Goal: Information Seeking & Learning: Learn about a topic

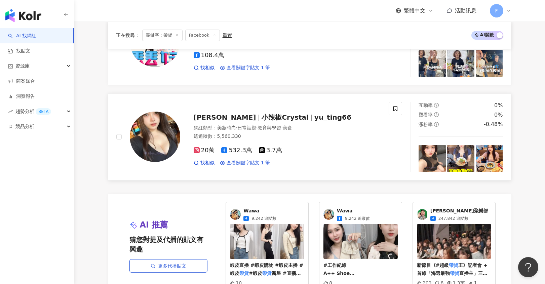
scroll to position [1243, 0]
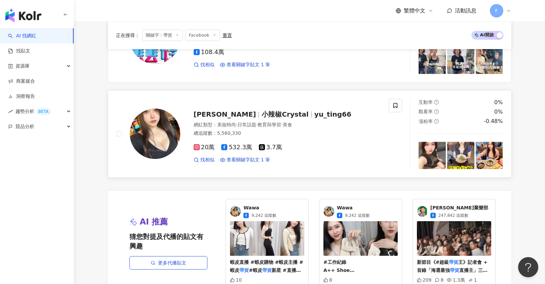
click at [241, 144] on span "532.3萬" at bounding box center [236, 147] width 31 height 7
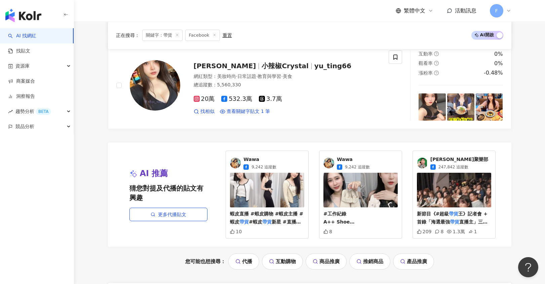
scroll to position [1378, 0]
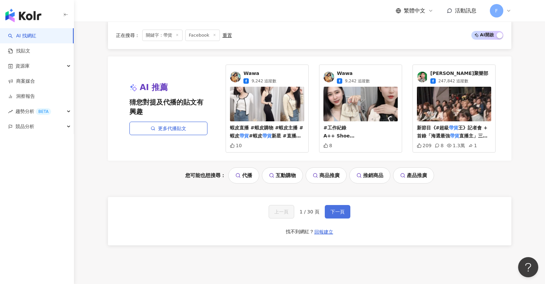
click at [333, 209] on span "下一頁" at bounding box center [338, 211] width 14 height 5
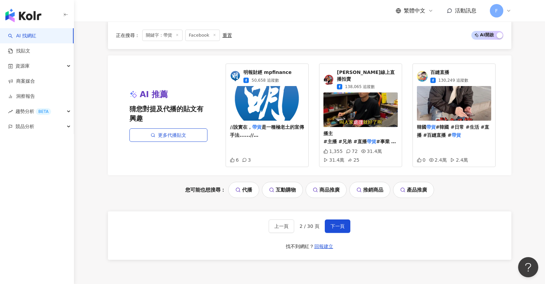
scroll to position [1357, 0]
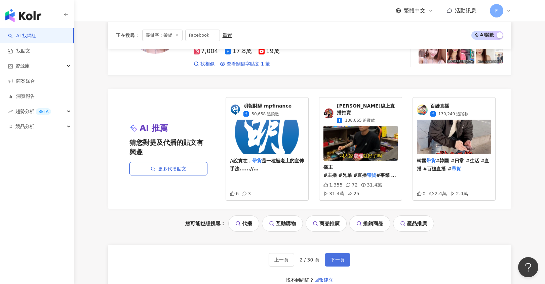
click at [327, 253] on button "下一頁" at bounding box center [338, 259] width 26 height 13
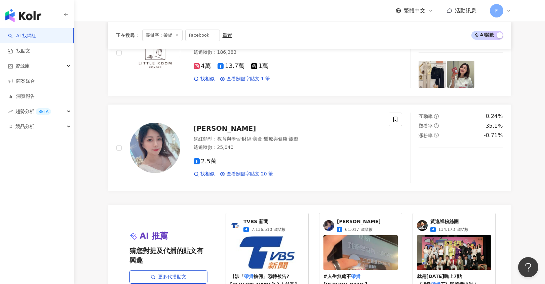
scroll to position [1312, 0]
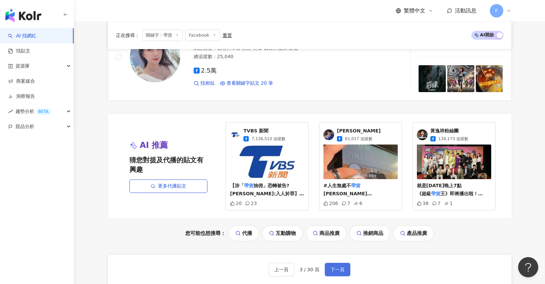
click at [339, 271] on span "下一頁" at bounding box center [338, 269] width 14 height 5
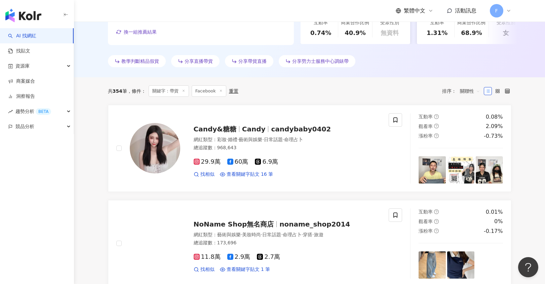
scroll to position [202, 0]
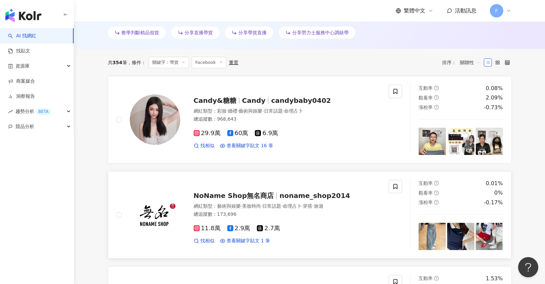
drag, startPoint x: 254, startPoint y: 102, endPoint x: 113, endPoint y: 189, distance: 165.4
click at [113, 189] on div "NoName Shop無名商店 noname_shop2014 網紅類型 ： 藝術與娛樂 · 美妝時尚 · 日常話題 · 命理占卜 · 穿搭 · 旅遊 總追蹤…" at bounding box center [259, 215] width 303 height 70
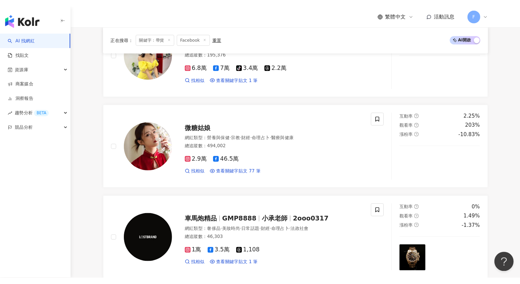
scroll to position [471, 0]
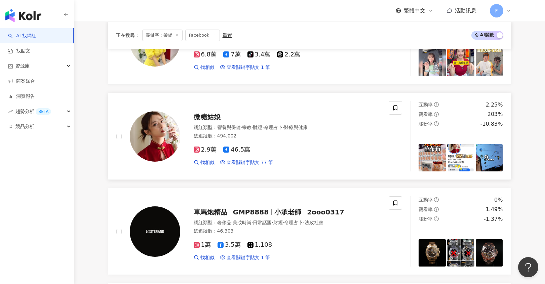
click at [193, 118] on div "微糖姑娘 網紅類型 ： 營養與保健 · 宗教 · 財經 · 命理占卜 · 醫療與健康 總追蹤數 ： 494,002 2.9萬 46.5萬 找相似 查看關鍵字貼…" at bounding box center [280, 136] width 201 height 59
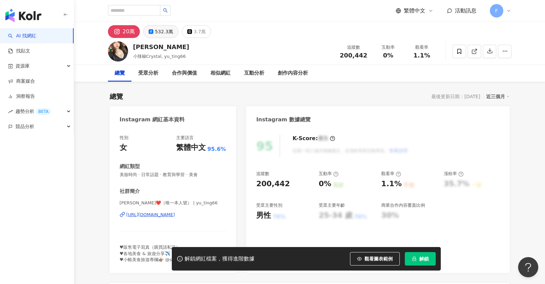
click at [156, 35] on div "532.3萬" at bounding box center [164, 31] width 18 height 9
click at [156, 29] on div "532.3萬" at bounding box center [164, 31] width 18 height 9
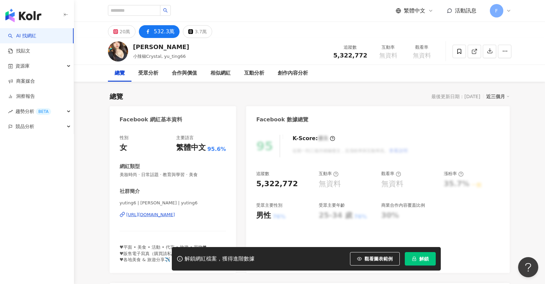
click at [174, 215] on div "https://www.facebook.com/1109692915759436" at bounding box center [151, 215] width 49 height 6
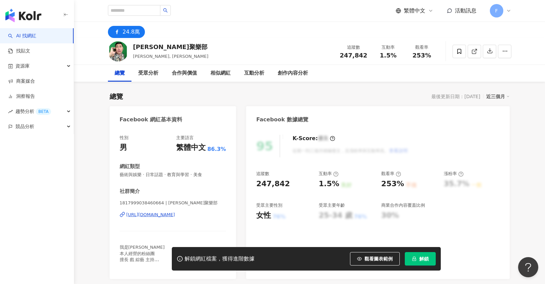
click at [170, 216] on div "https://www.facebook.com/1817999038460664" at bounding box center [151, 215] width 49 height 6
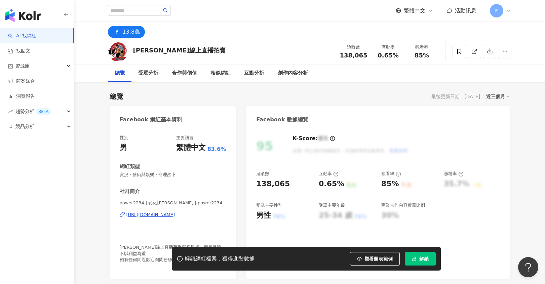
click at [144, 215] on div "https://www.facebook.com/665474900318699" at bounding box center [151, 215] width 49 height 6
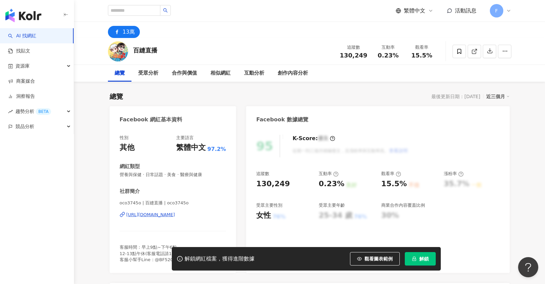
click at [175, 212] on div "https://www.facebook.com/1880772695284003" at bounding box center [151, 215] width 49 height 6
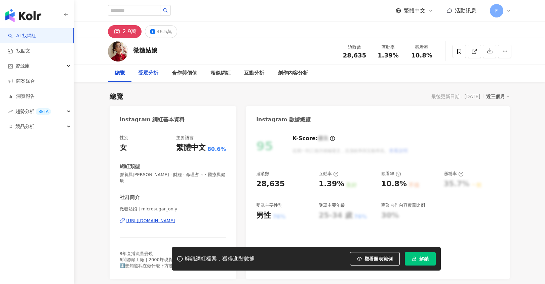
click at [157, 33] on div "46.5萬" at bounding box center [164, 31] width 15 height 9
click at [164, 34] on div "46.5萬" at bounding box center [164, 31] width 15 height 9
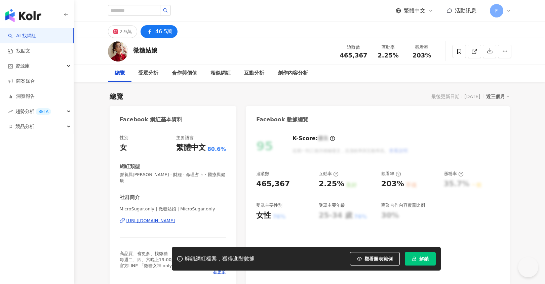
click at [166, 218] on div "https://www.facebook.com/105396827941187" at bounding box center [151, 221] width 49 height 6
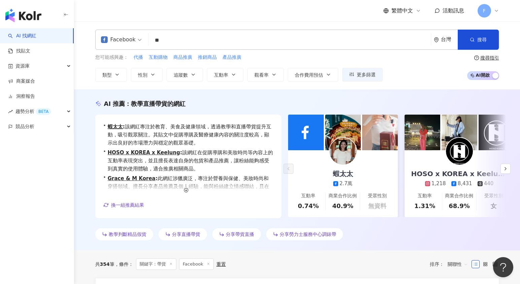
click at [163, 44] on input "**" at bounding box center [289, 40] width 277 height 13
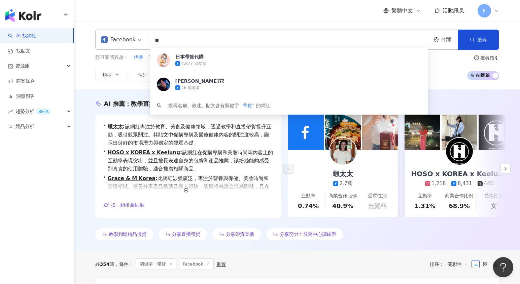
click at [163, 44] on input "**" at bounding box center [289, 40] width 277 height 13
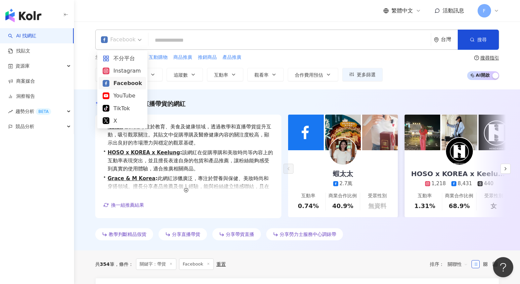
click at [139, 42] on span "Facebook" at bounding box center [121, 39] width 41 height 11
click at [127, 62] on div "不分平台" at bounding box center [122, 58] width 39 height 8
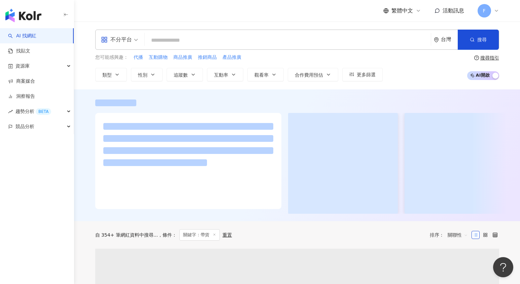
click at [173, 38] on input "search" at bounding box center [287, 40] width 281 height 13
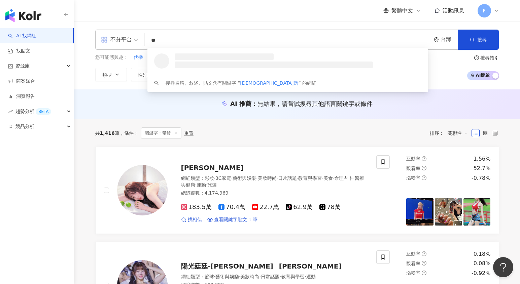
click at [204, 40] on input "**" at bounding box center [287, 40] width 281 height 13
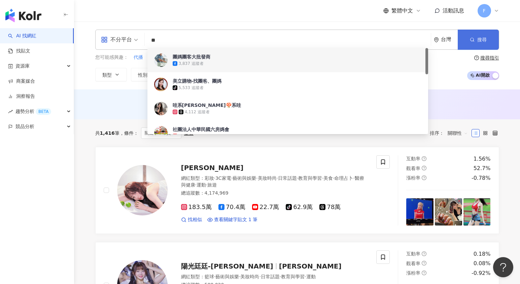
type input "**"
click at [476, 41] on button "搜尋" at bounding box center [478, 40] width 41 height 20
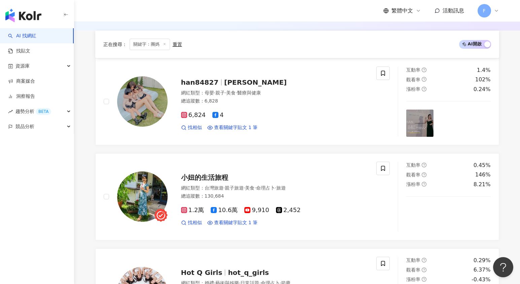
scroll to position [236, 0]
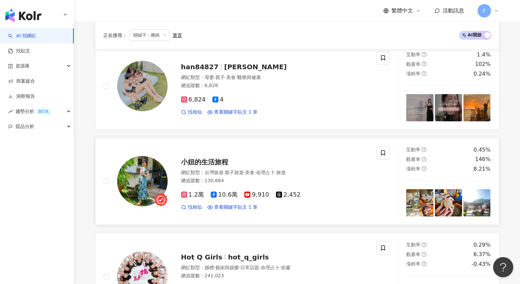
click at [204, 161] on span "小妞的生活旅程" at bounding box center [204, 162] width 47 height 8
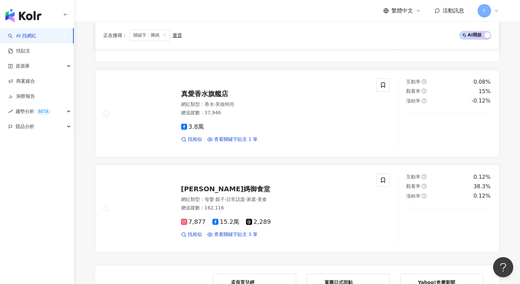
scroll to position [1346, 0]
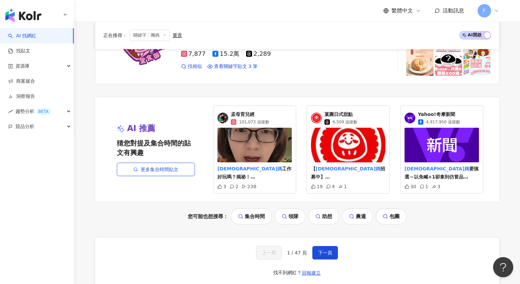
click at [245, 111] on span "孟母育兒經" at bounding box center [250, 114] width 38 height 7
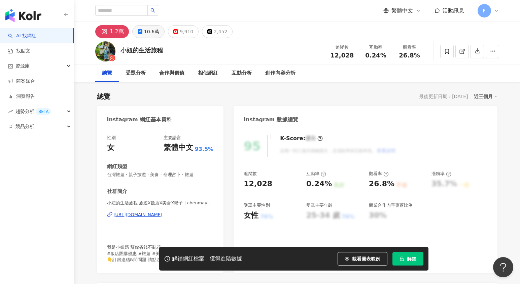
click at [146, 33] on div "10.6萬" at bounding box center [151, 31] width 15 height 9
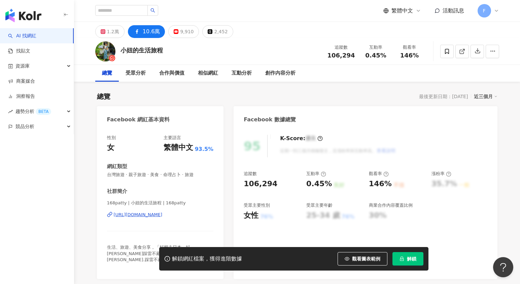
click at [163, 215] on div "[URL][DOMAIN_NAME]" at bounding box center [138, 215] width 49 height 6
click at [115, 36] on div "1.2萬" at bounding box center [113, 31] width 12 height 9
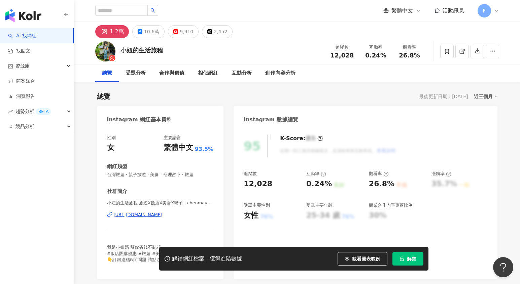
click at [149, 213] on div "https://www.instagram.com/chenmay1215/" at bounding box center [138, 215] width 49 height 6
click at [72, 228] on div "AI 找網紅 找貼文 資源庫 商案媒合 洞察報告 趨勢分析 BETA 競品分析" at bounding box center [37, 156] width 74 height 256
click at [127, 216] on div "https://www.instagram.com/chenmay1215/" at bounding box center [138, 215] width 49 height 6
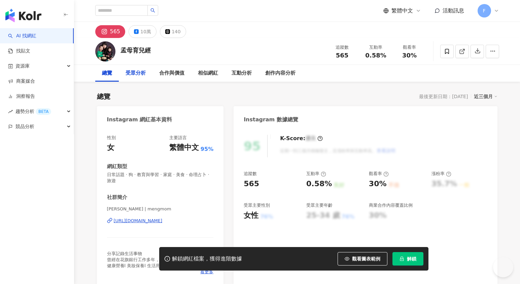
click at [147, 29] on div "10萬" at bounding box center [145, 31] width 11 height 9
click at [142, 32] on div "10萬" at bounding box center [145, 31] width 11 height 9
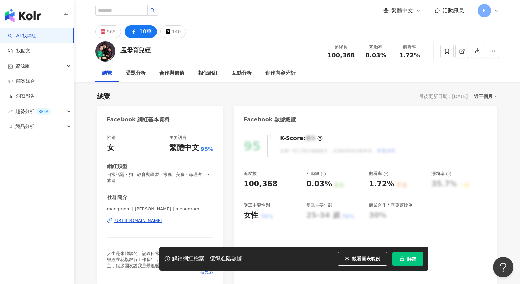
click at [152, 222] on div "[URL][DOMAIN_NAME]" at bounding box center [138, 221] width 49 height 6
